Goal: Download file/media

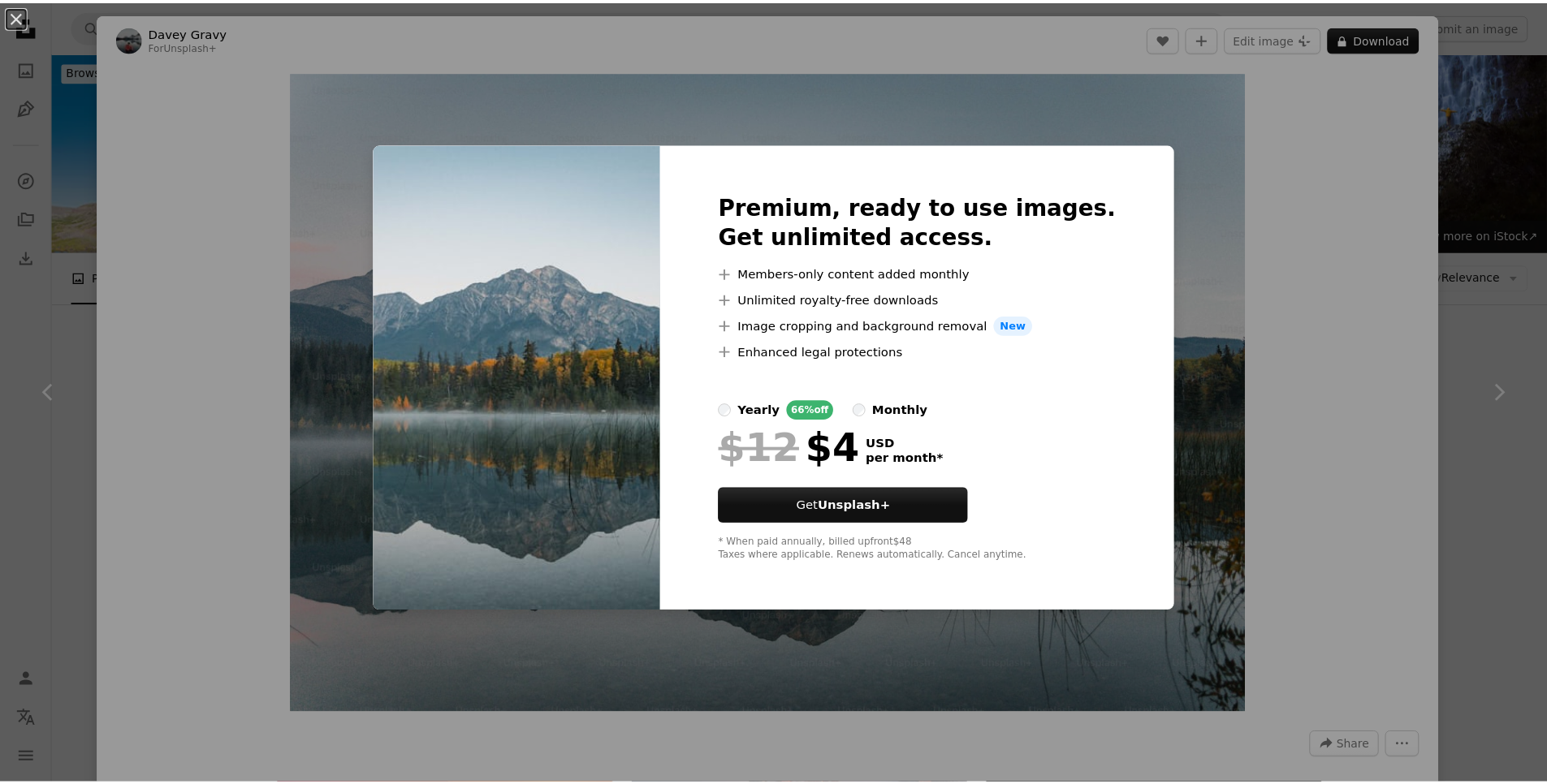
scroll to position [932, 0]
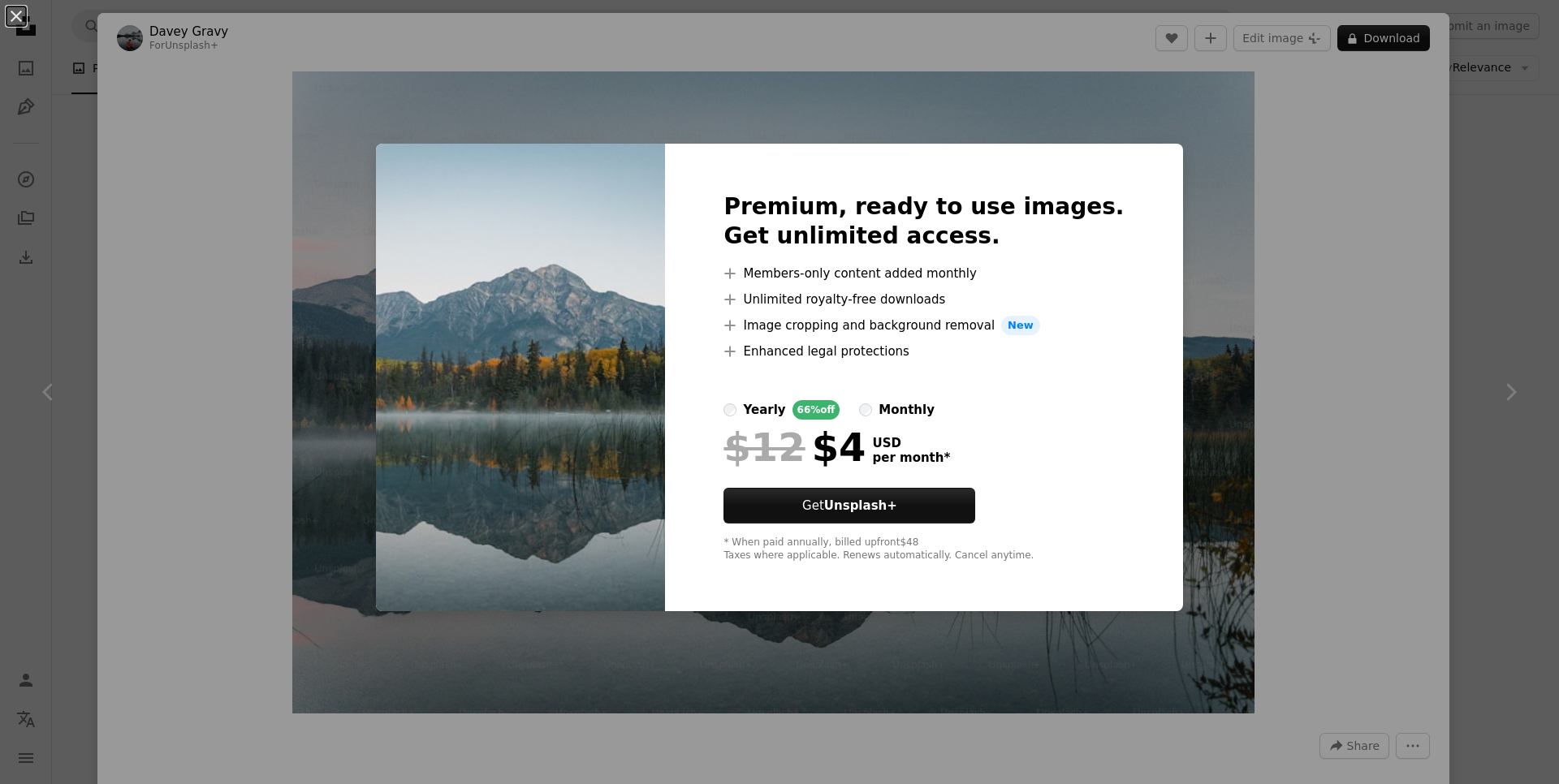
click at [1170, 172] on div "An X shape Premium, ready to use images. Get unlimited access. A plus sign Memb…" at bounding box center [779, 392] width 1559 height 784
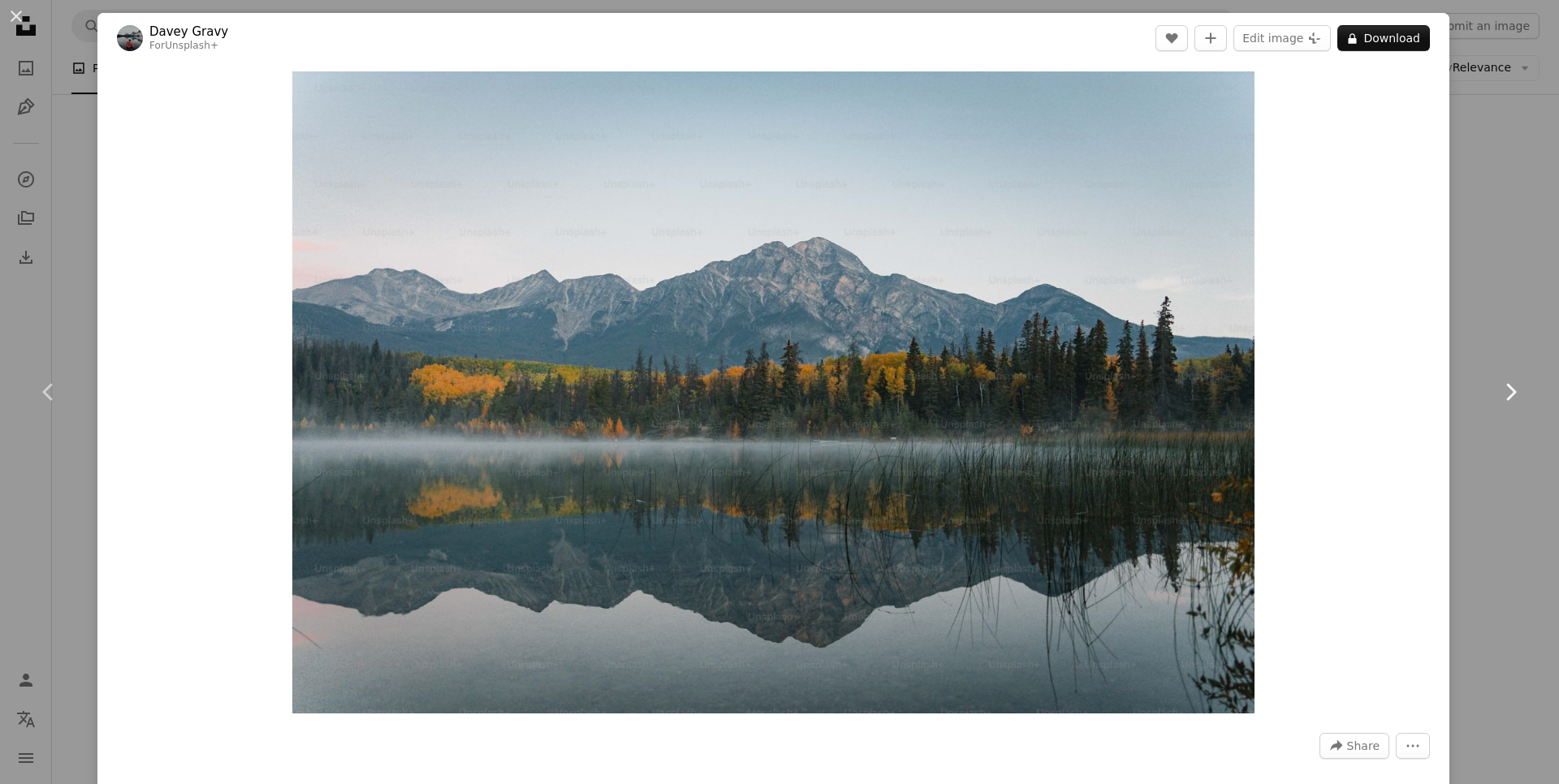
click at [1475, 330] on link "Chevron right" at bounding box center [1509, 392] width 97 height 156
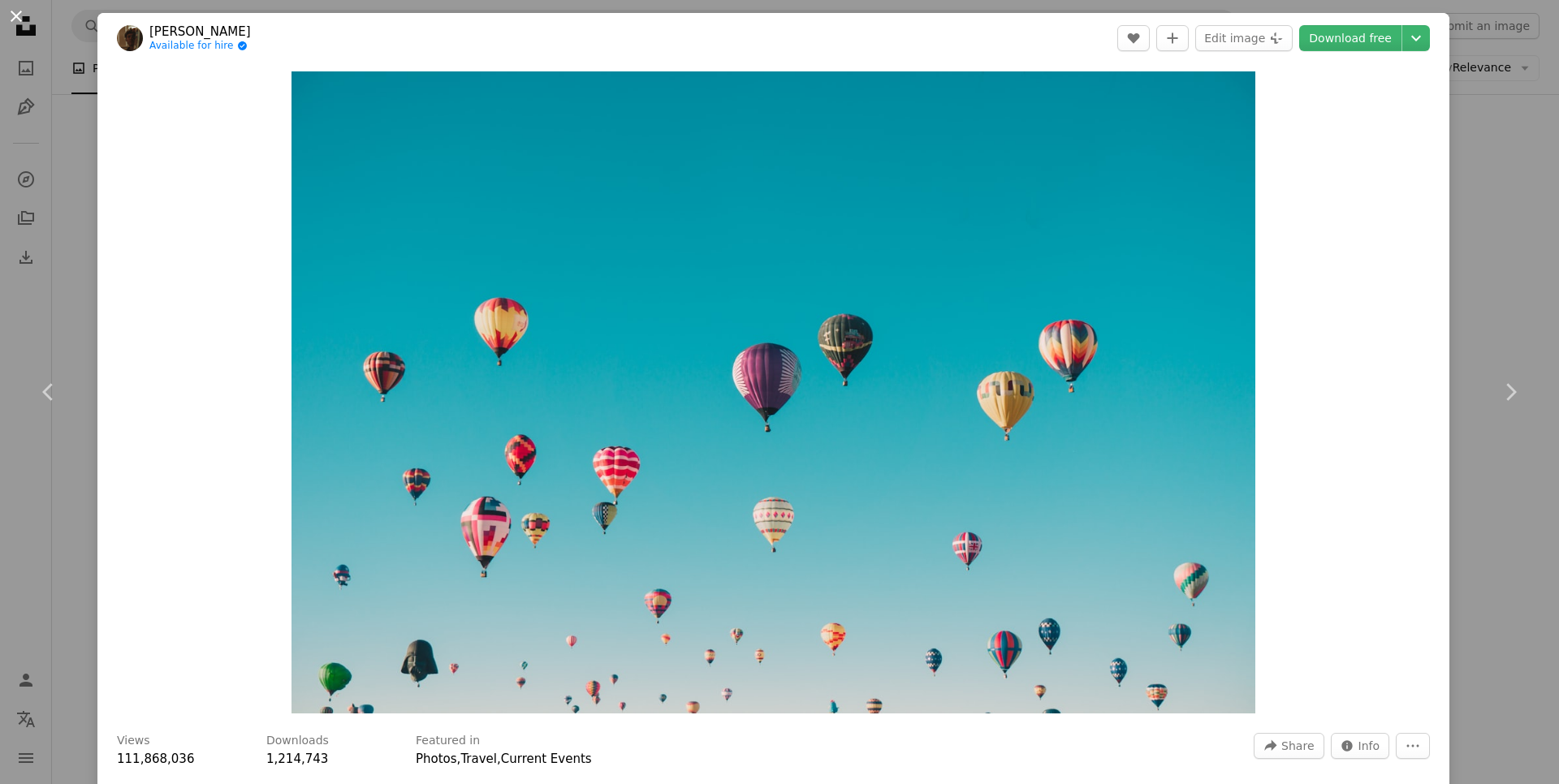
click at [11, 22] on button "An X shape" at bounding box center [15, 15] width 19 height 19
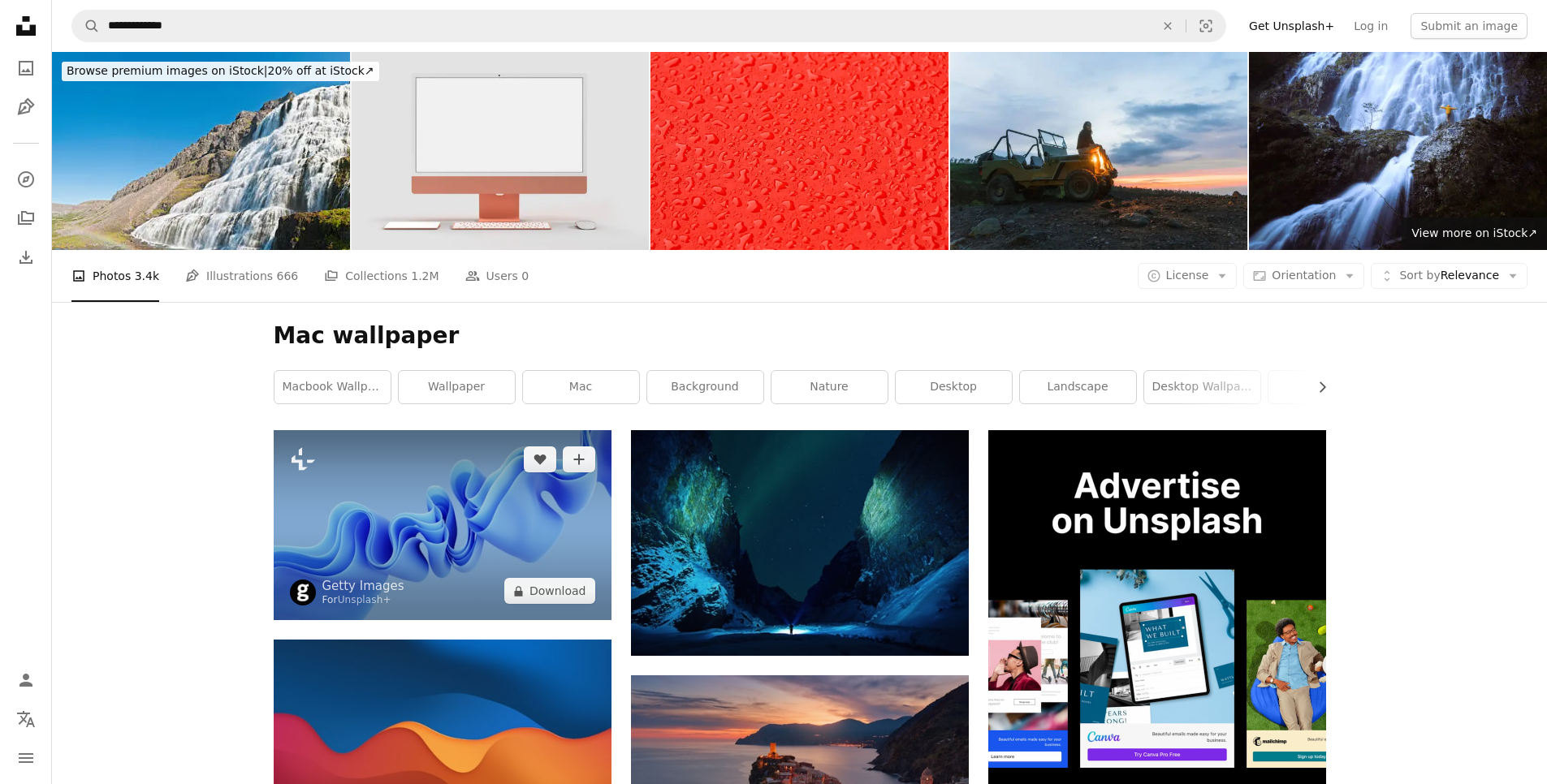
click at [482, 501] on img at bounding box center [443, 525] width 338 height 190
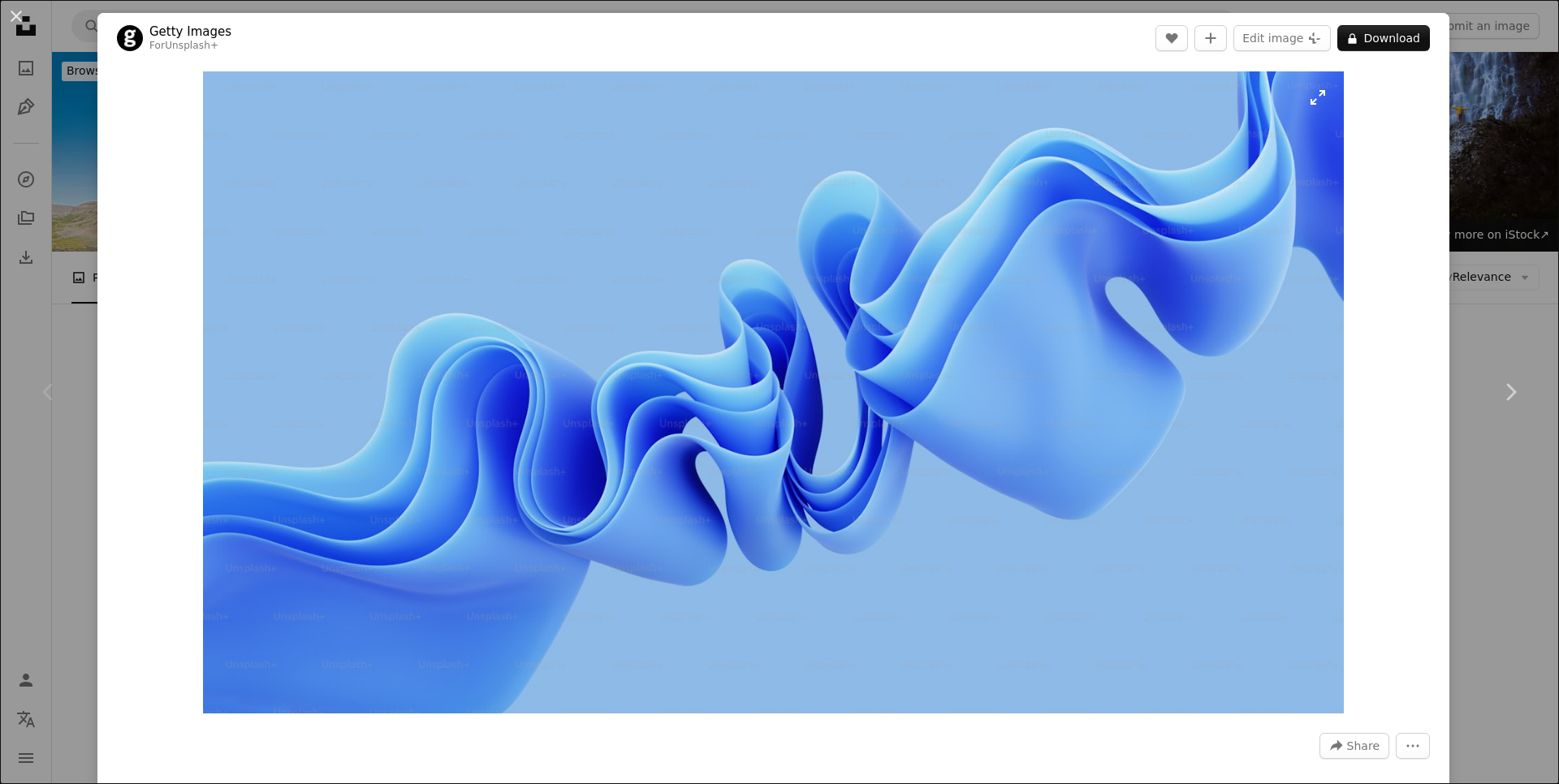
click at [1305, 113] on img "Zoom in on this image" at bounding box center [773, 392] width 1141 height 642
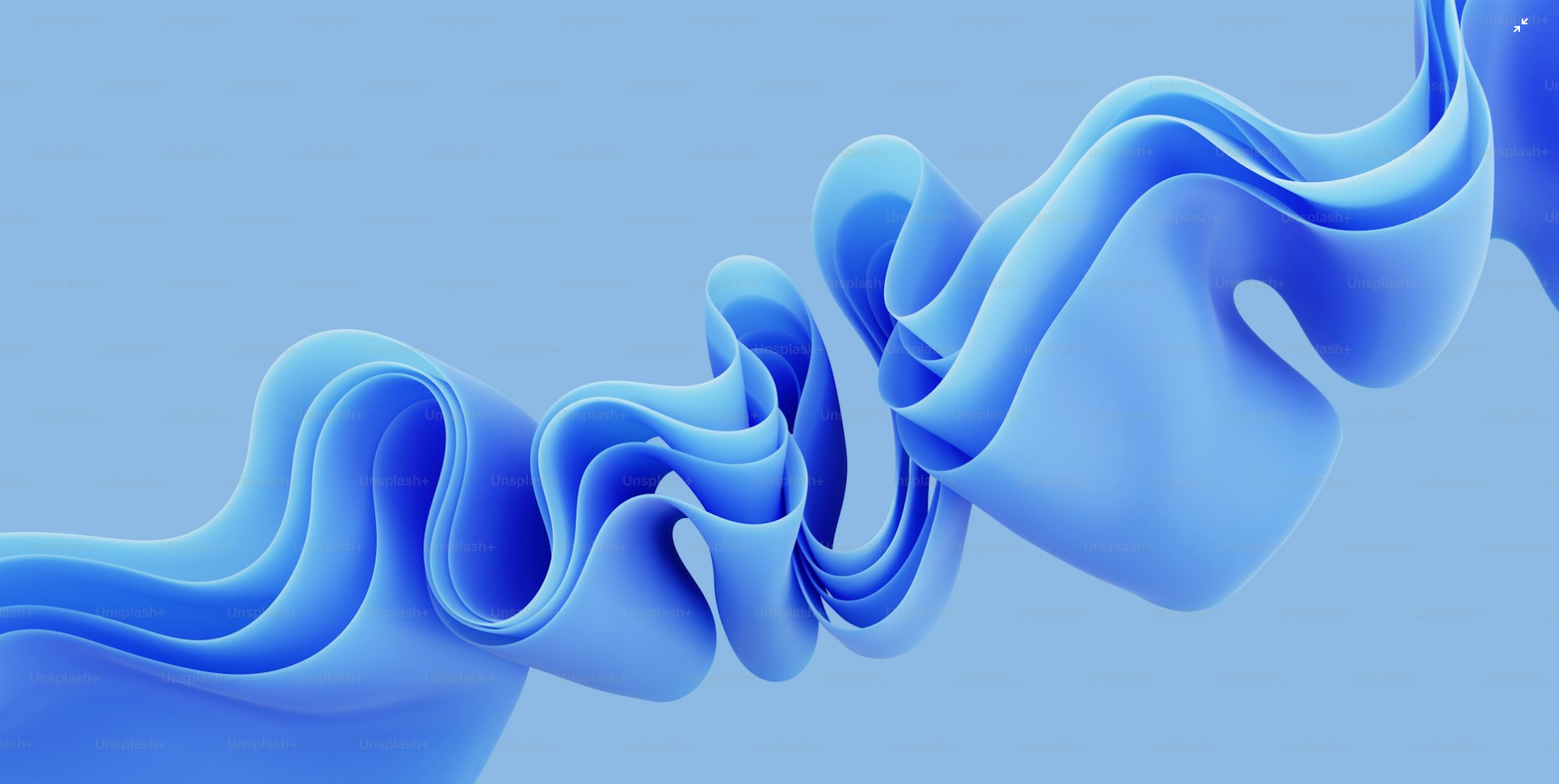
scroll to position [41, 0]
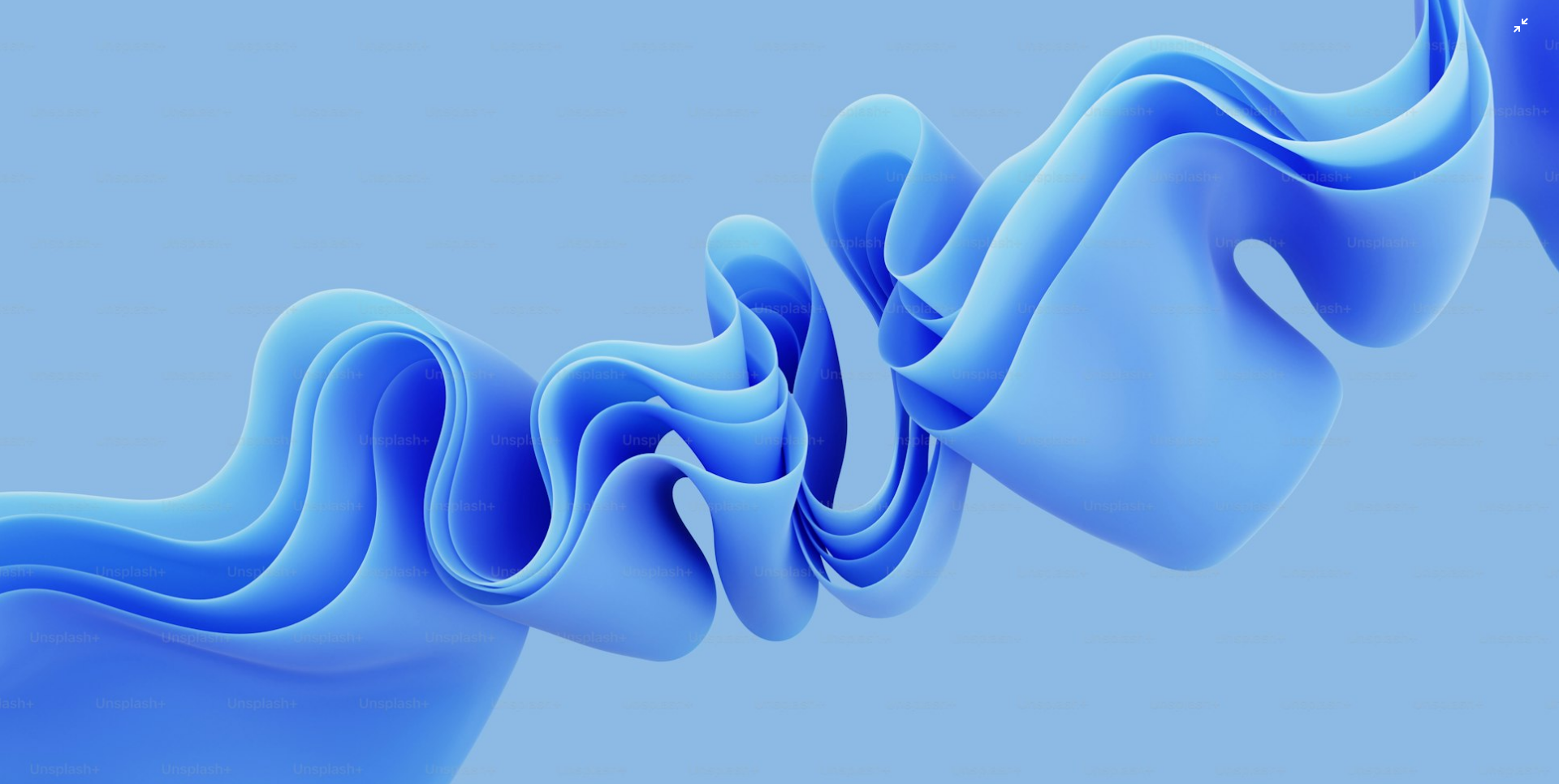
click at [1508, 25] on img "Zoom out on this image" at bounding box center [779, 398] width 1560 height 878
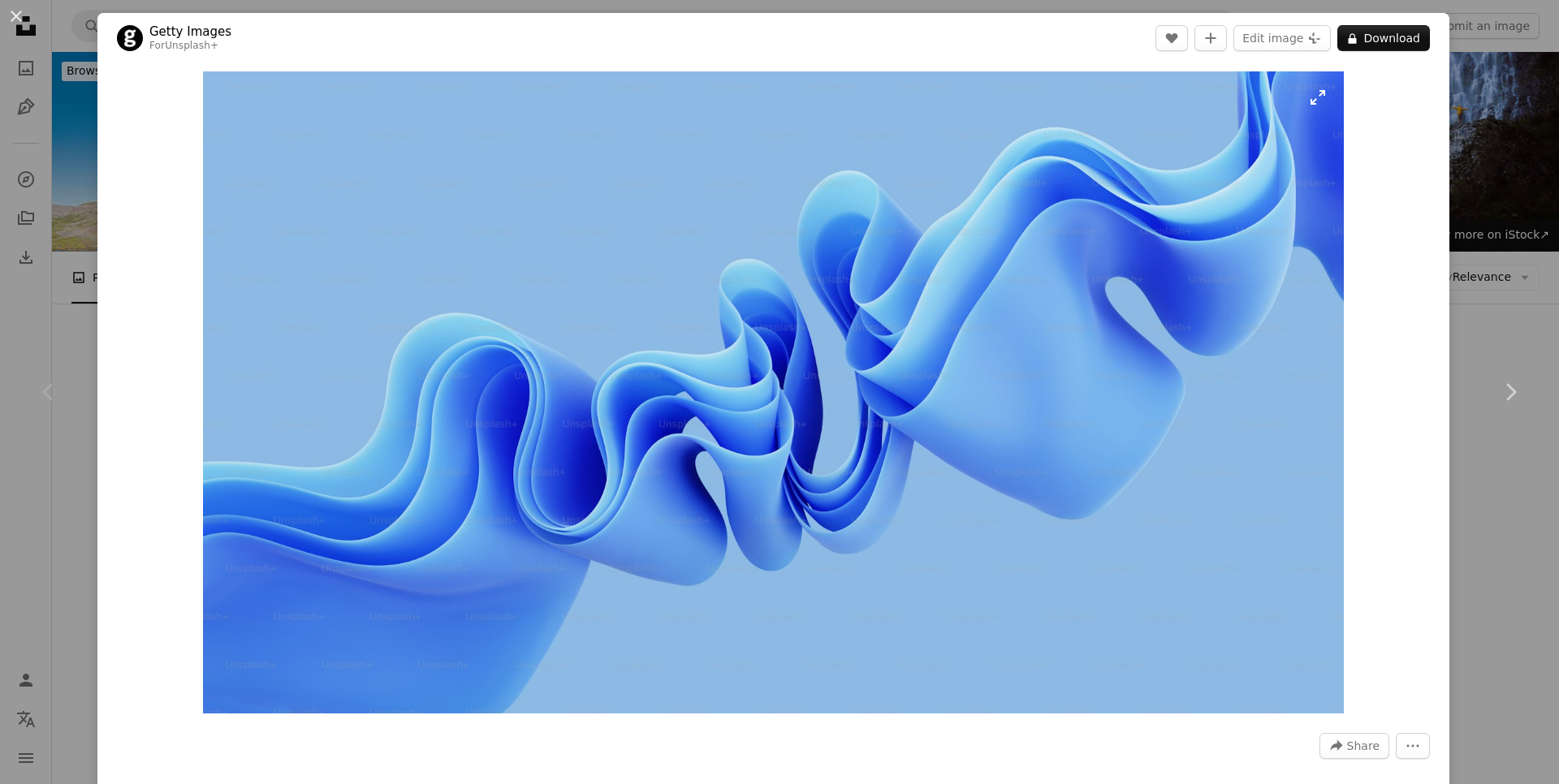
click at [1311, 100] on img "Zoom in on this image" at bounding box center [773, 392] width 1141 height 642
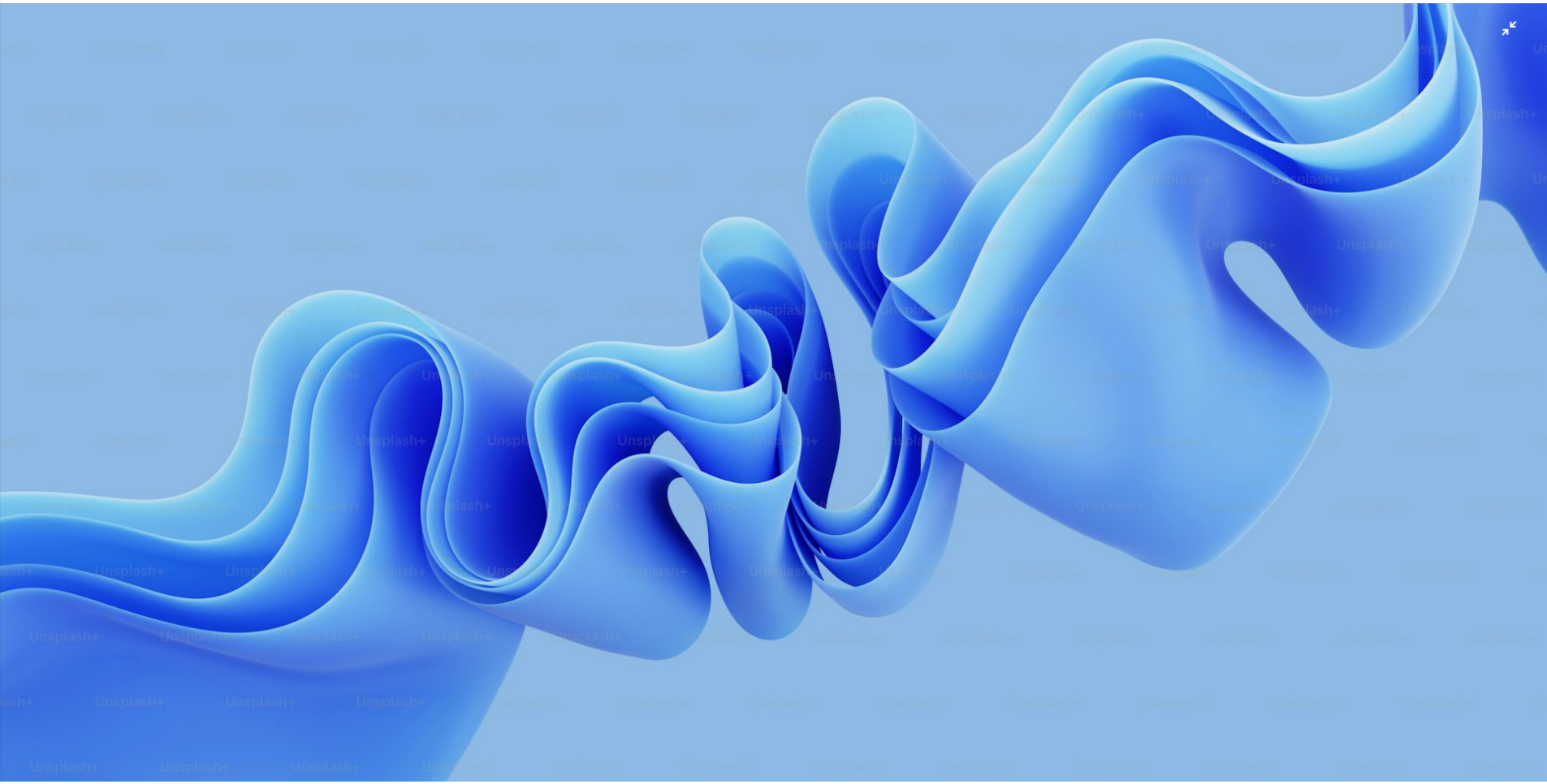
scroll to position [0, 0]
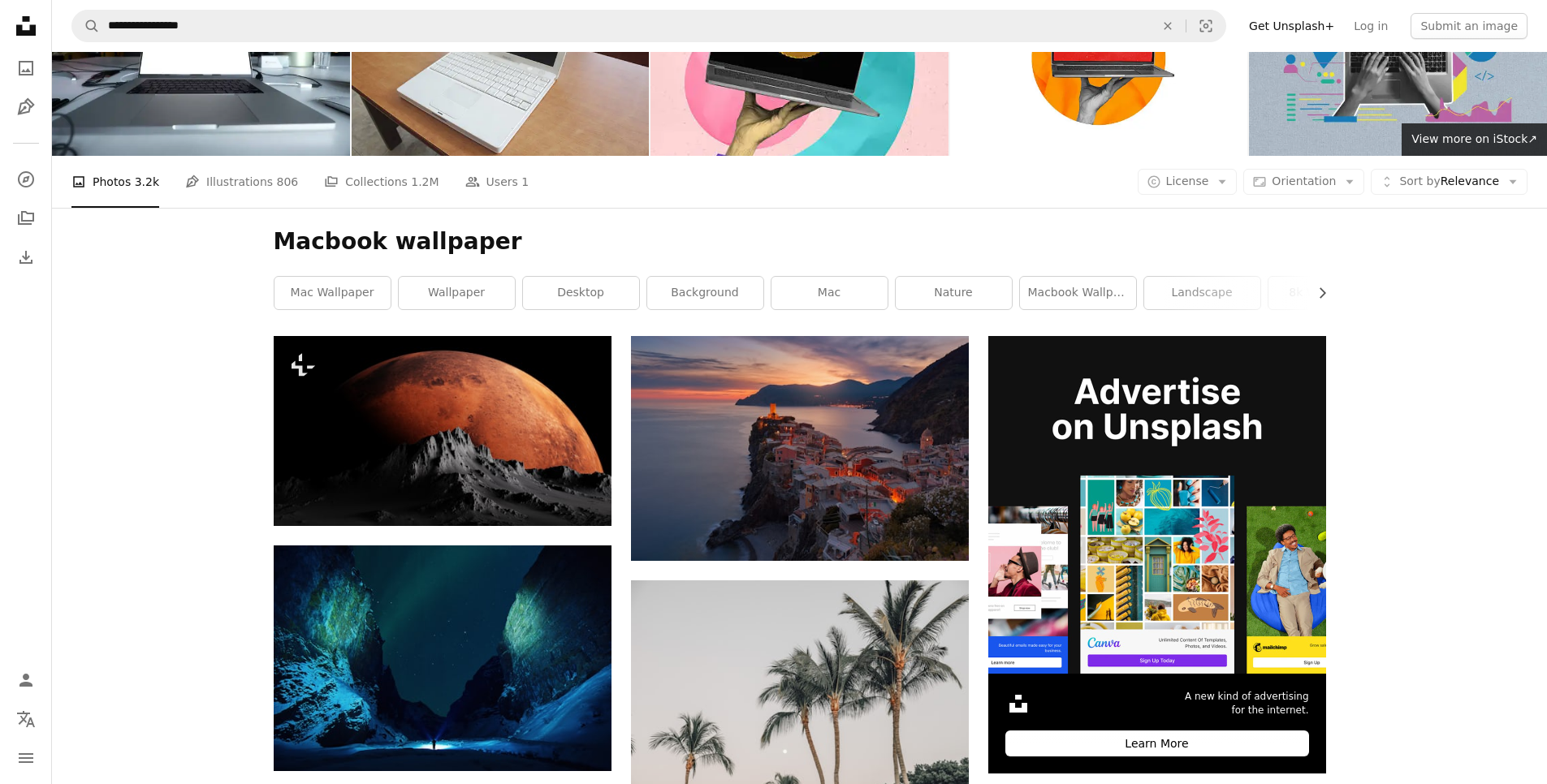
scroll to position [101, 0]
